Goal: Go to known website

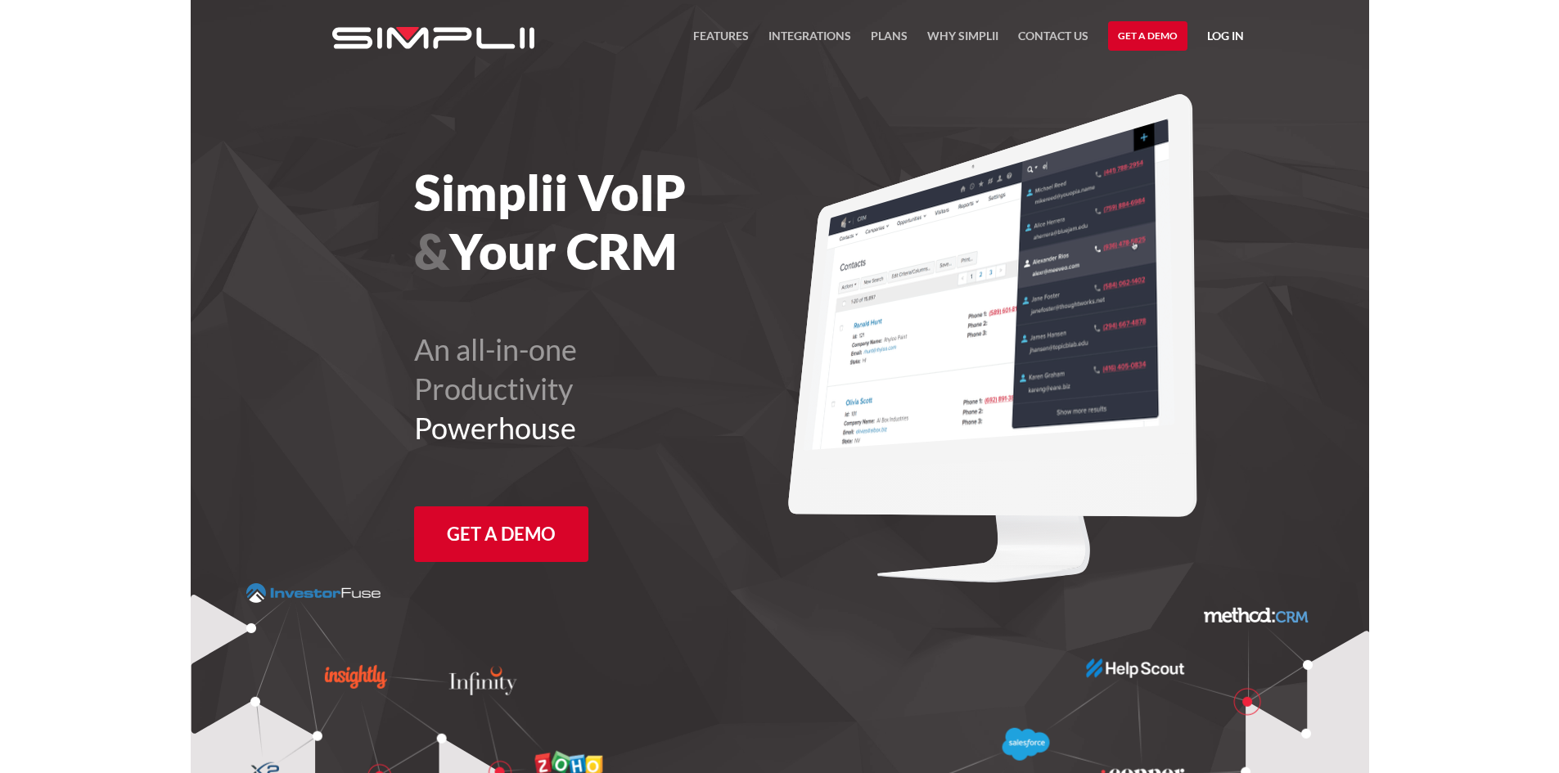
click at [1238, 37] on link "Log in" at bounding box center [1225, 38] width 37 height 25
click at [1212, 71] on div "Manager Portal Payment Portal" at bounding box center [1183, 98] width 147 height 74
click at [1201, 83] on link "Manager Portal" at bounding box center [1183, 85] width 104 height 26
click at [1235, 34] on link "Log in" at bounding box center [1225, 38] width 37 height 25
click at [1190, 88] on link "Manager Portal" at bounding box center [1183, 85] width 104 height 26
